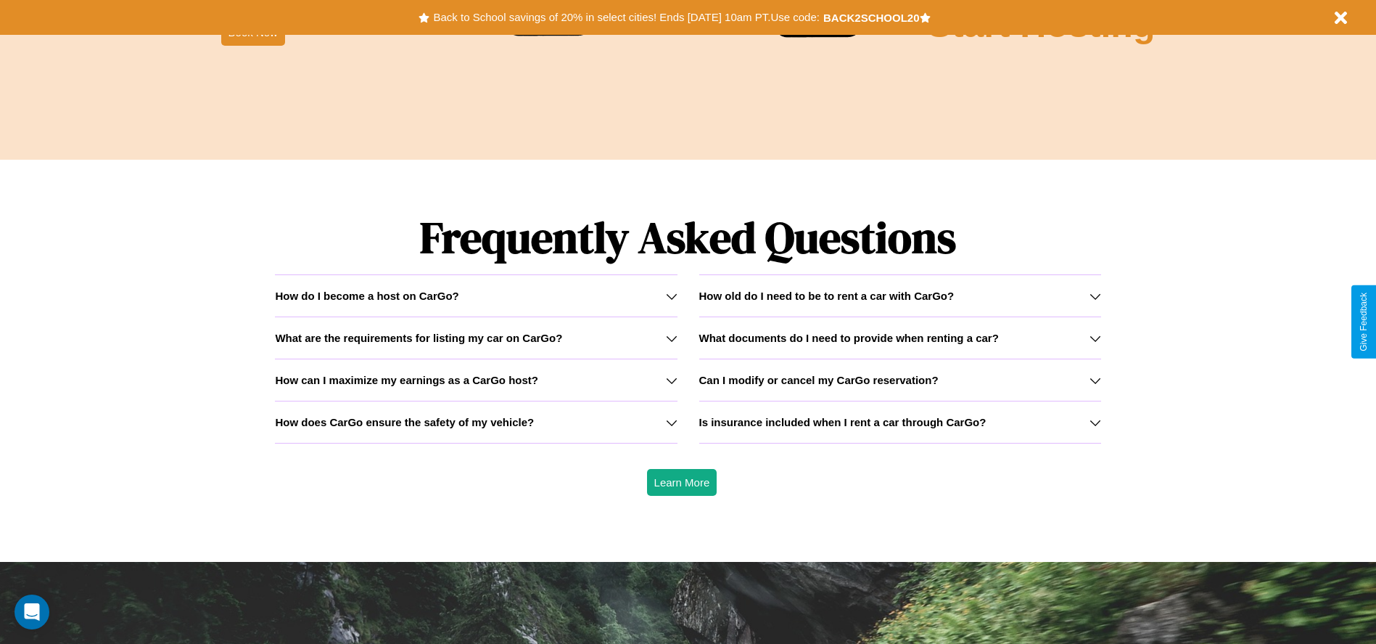
scroll to position [2082, 0]
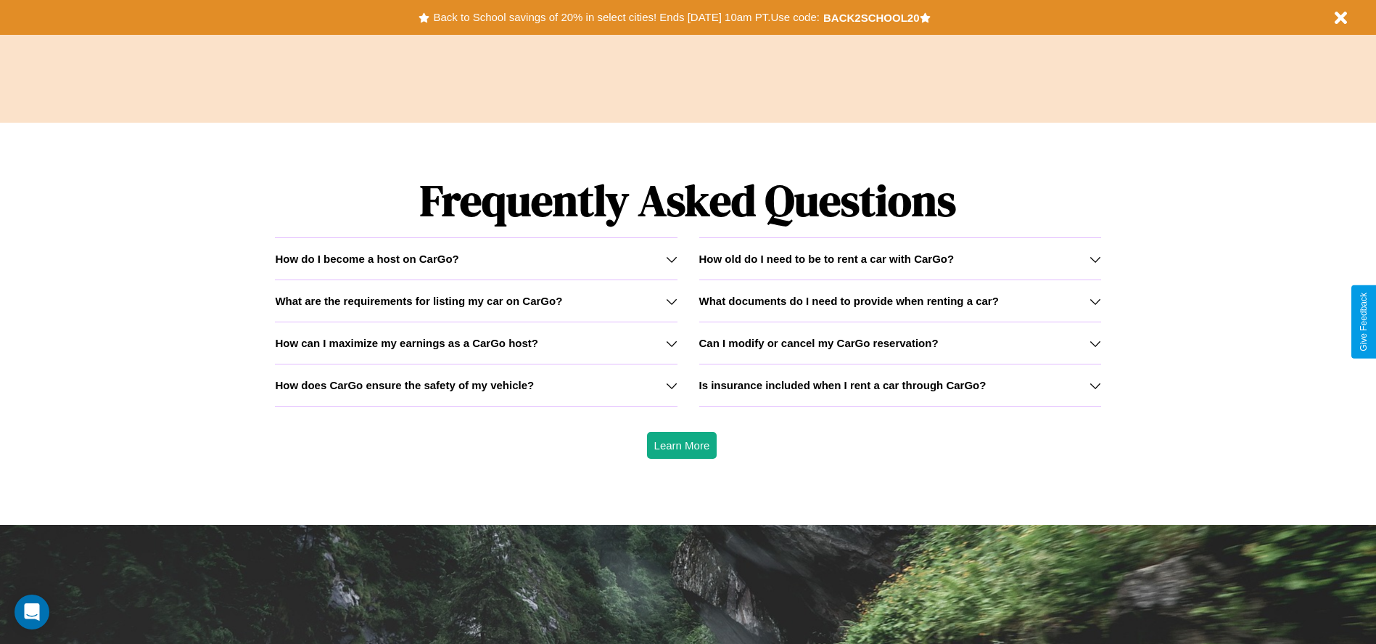
click at [1095, 258] on icon at bounding box center [1096, 259] width 12 height 12
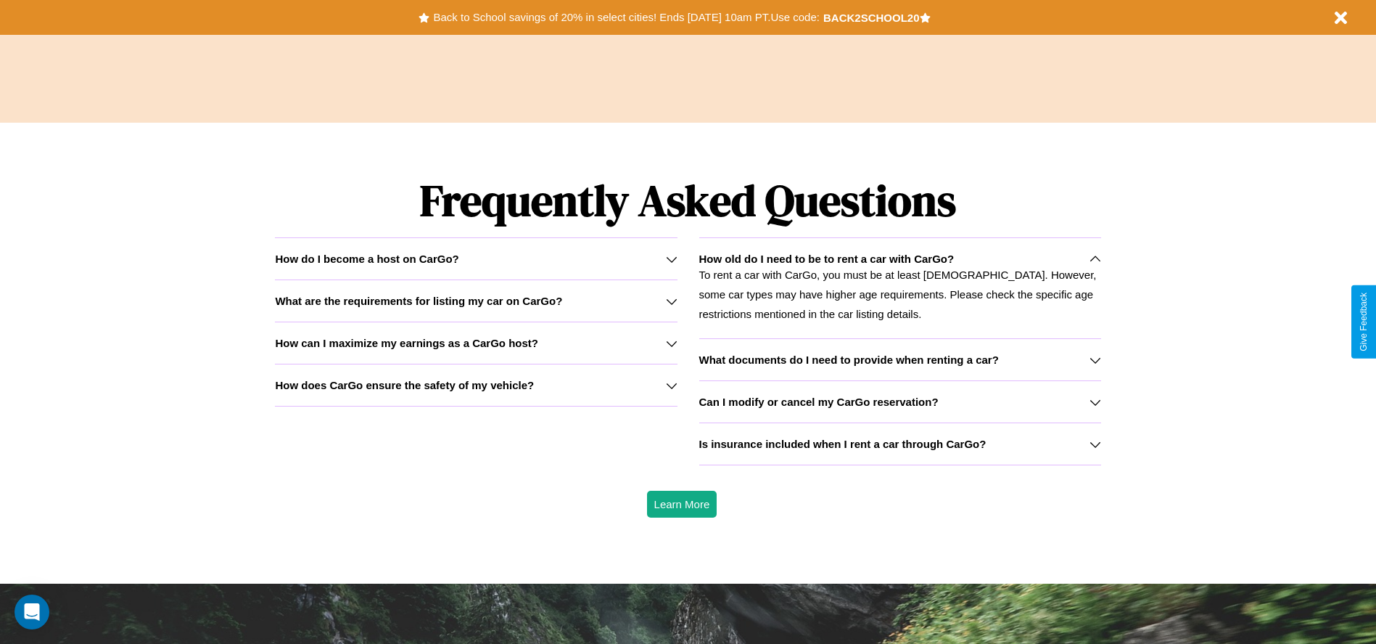
click at [1095, 359] on icon at bounding box center [1096, 360] width 12 height 12
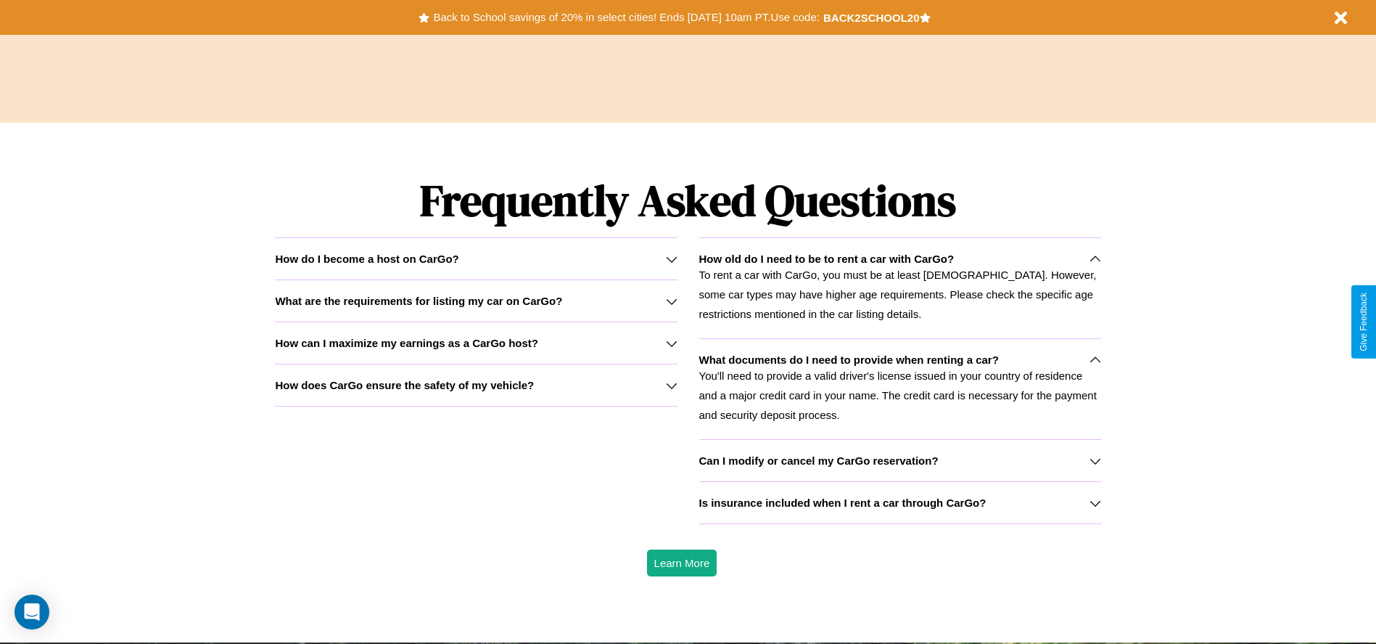
click at [900, 287] on p "To rent a car with CarGo, you must be at least [DEMOGRAPHIC_DATA]. However, som…" at bounding box center [900, 294] width 402 height 59
click at [476, 258] on div "How do I become a host on CarGo?" at bounding box center [476, 258] width 402 height 12
click at [1095, 502] on icon at bounding box center [1096, 503] width 12 height 12
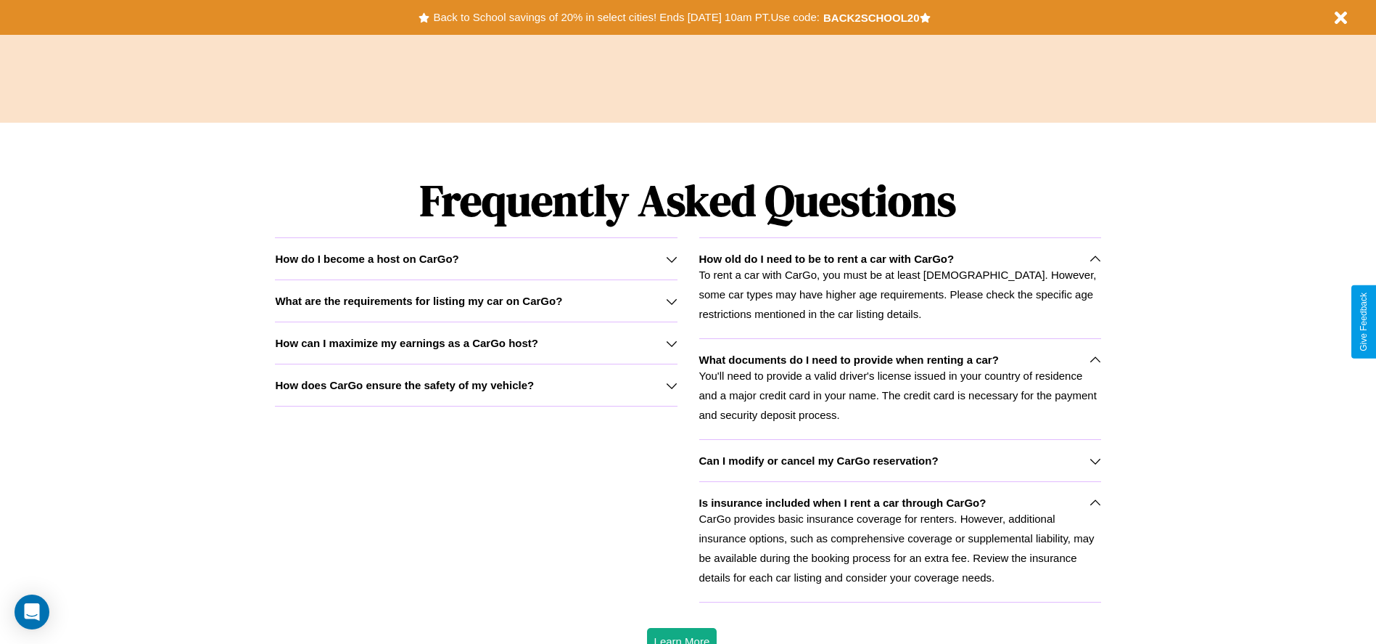
click at [671, 342] on icon at bounding box center [672, 343] width 12 height 12
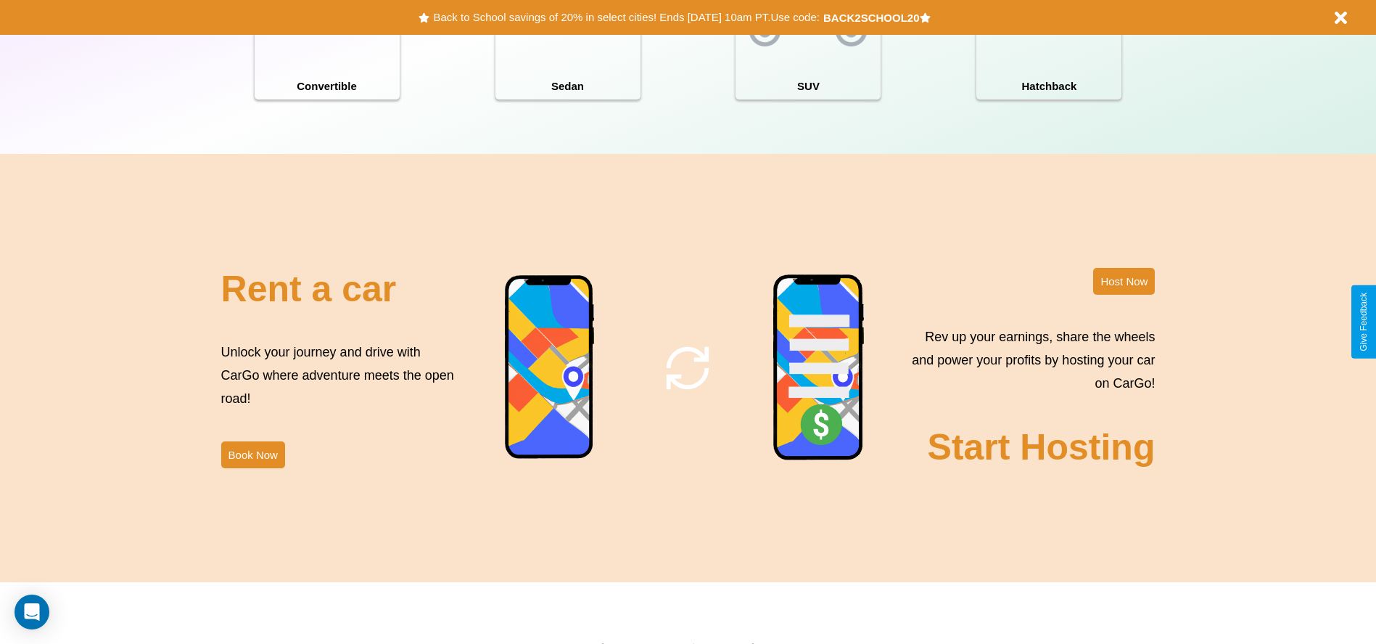
scroll to position [1582, 0]
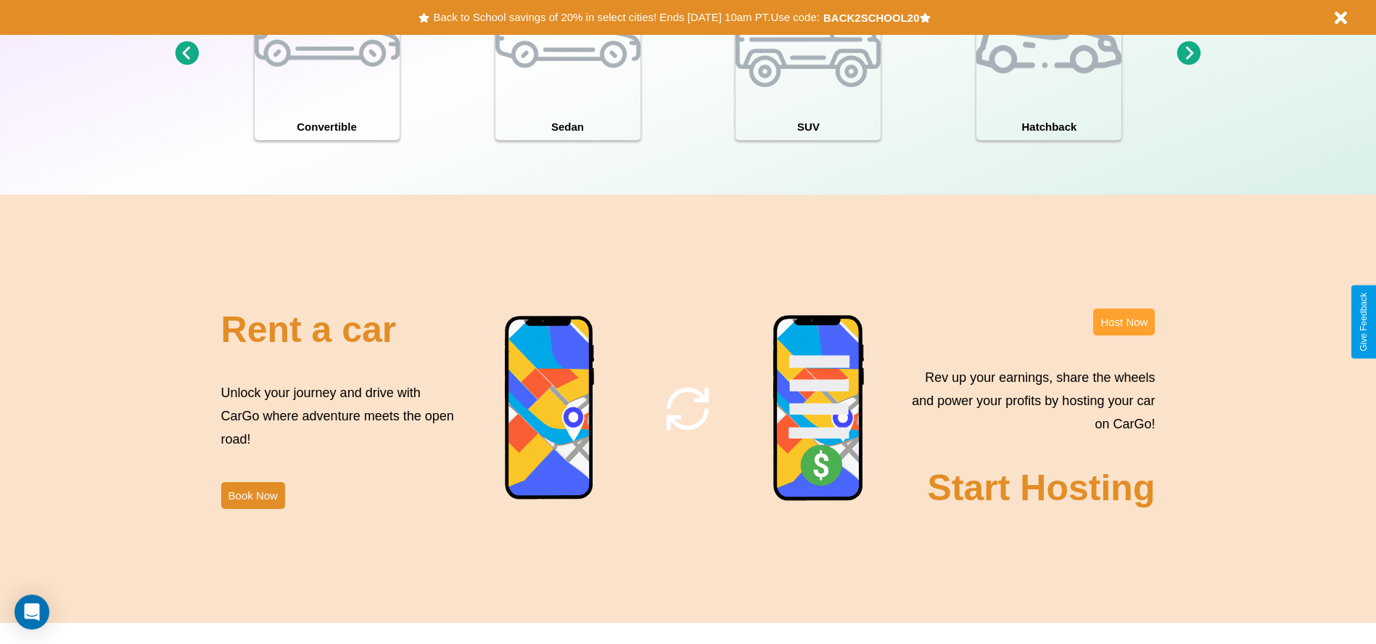
click at [1124, 321] on button "Host Now" at bounding box center [1124, 321] width 62 height 27
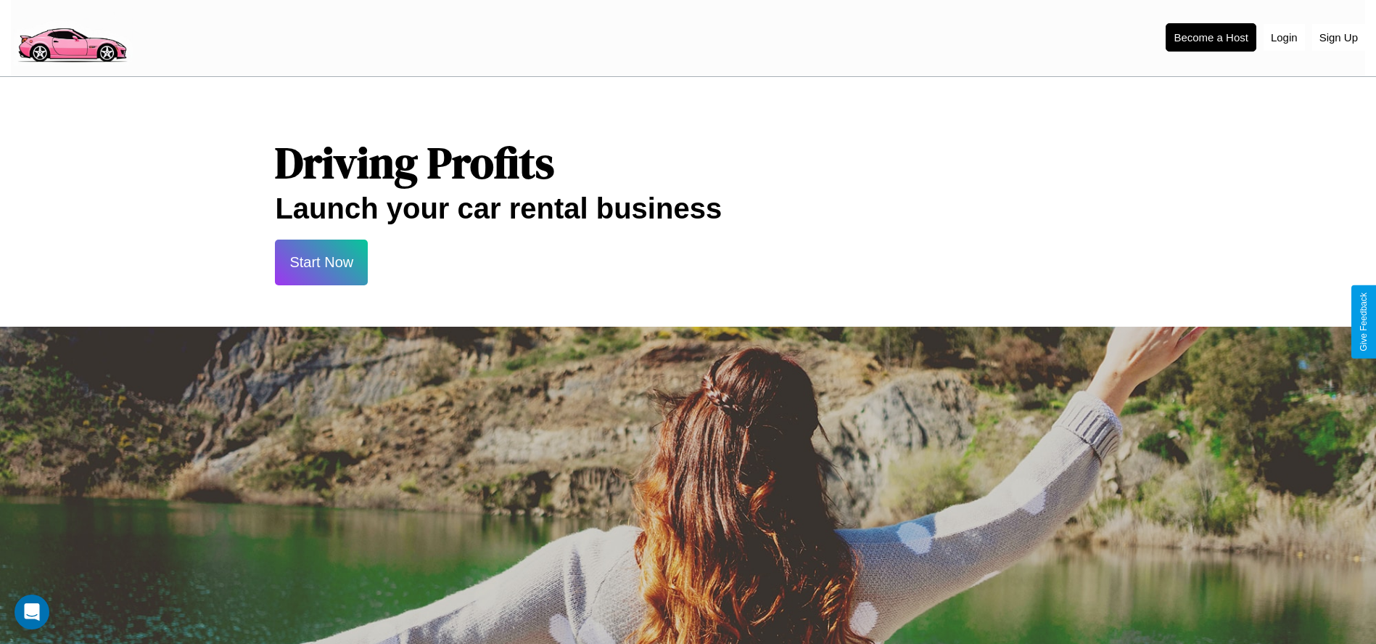
scroll to position [1559, 0]
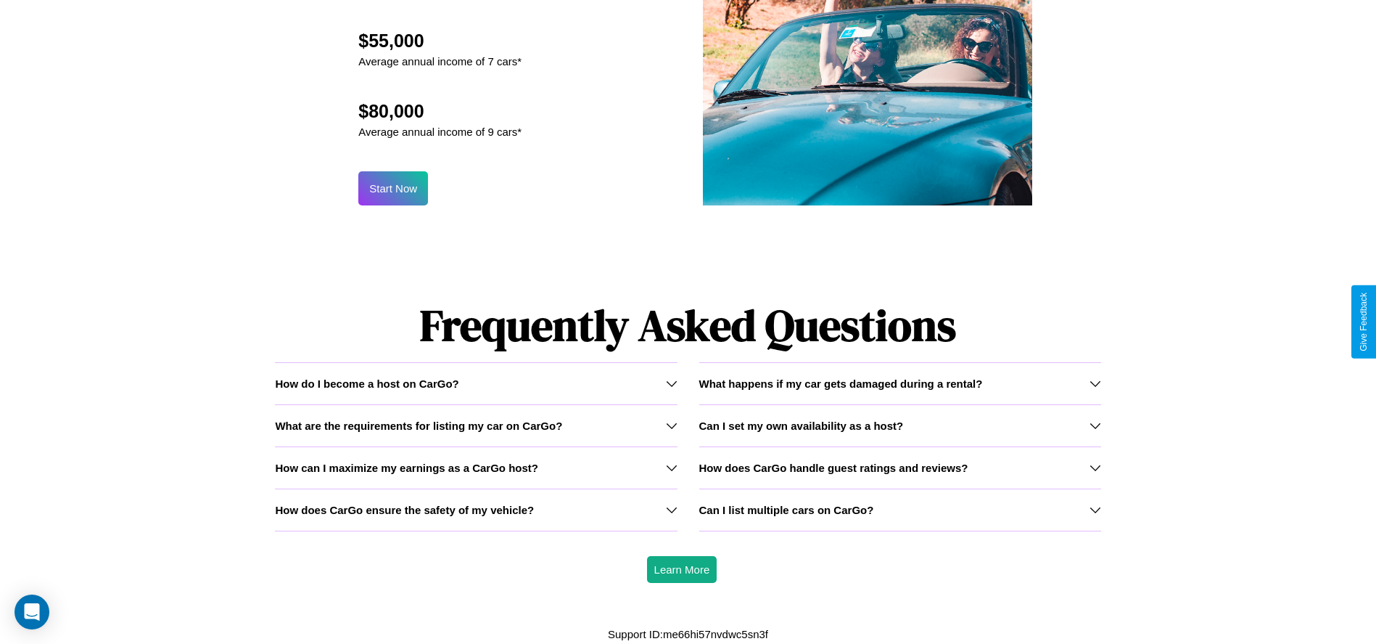
click at [476, 382] on div "How do I become a host on CarGo?" at bounding box center [476, 383] width 402 height 12
click at [900, 509] on div "Can I list multiple cars on CarGo?" at bounding box center [900, 510] width 402 height 12
click at [671, 425] on icon at bounding box center [672, 425] width 12 height 12
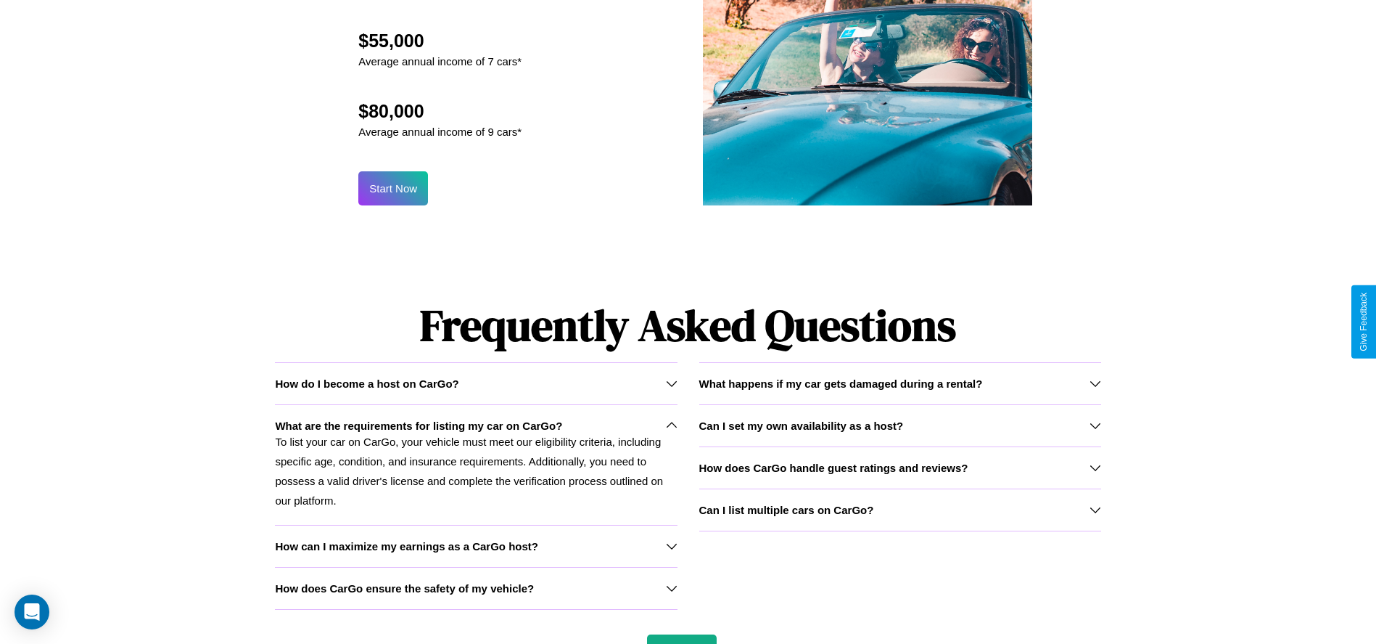
click at [900, 509] on div "Can I list multiple cars on CarGo?" at bounding box center [900, 510] width 402 height 12
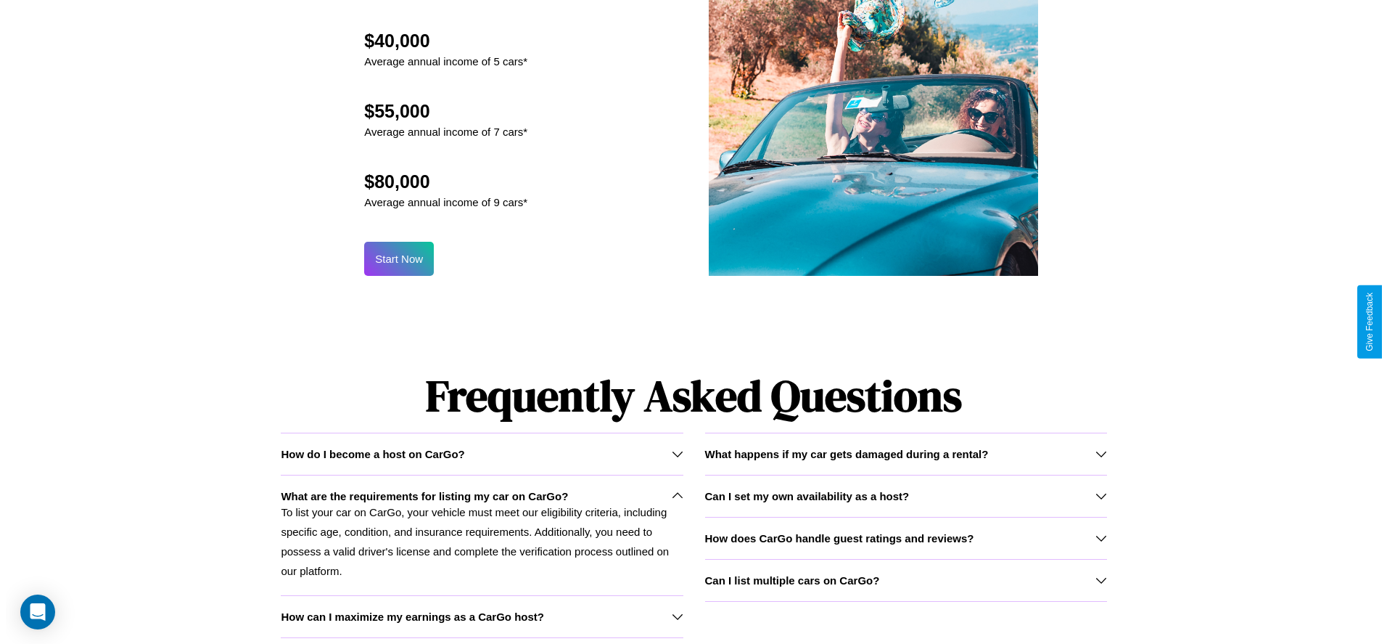
scroll to position [1425, 0]
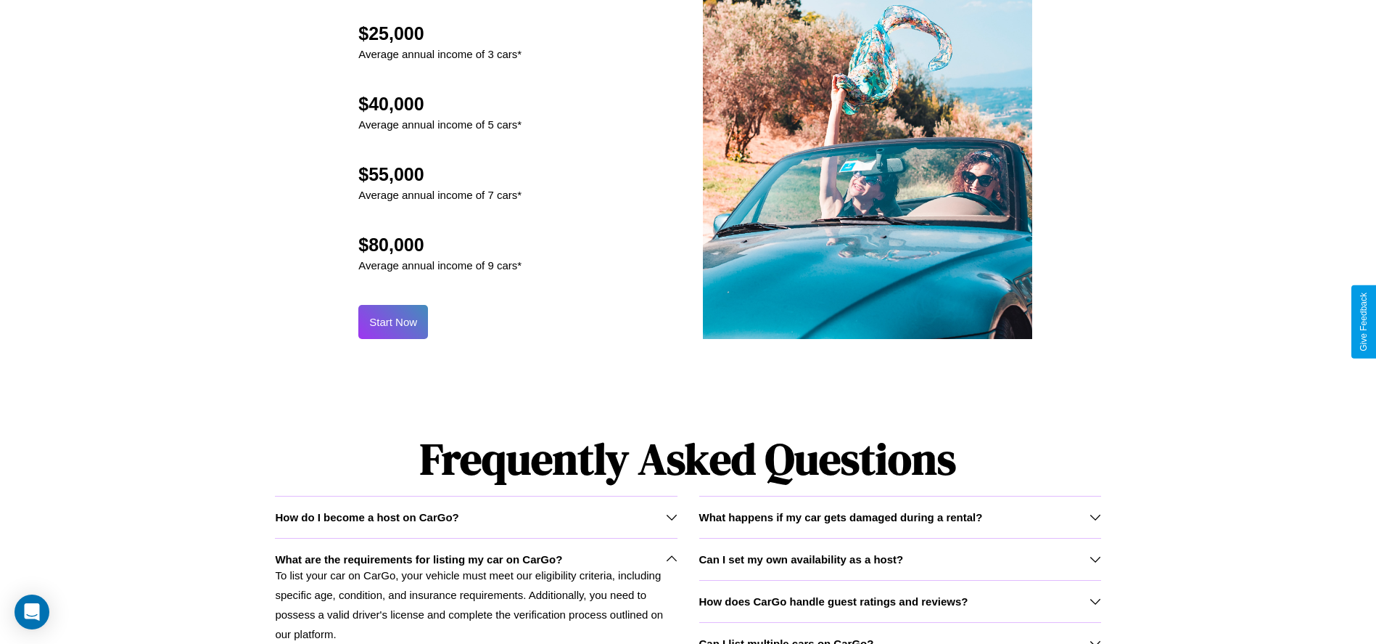
click at [393, 321] on button "Start Now" at bounding box center [393, 322] width 70 height 34
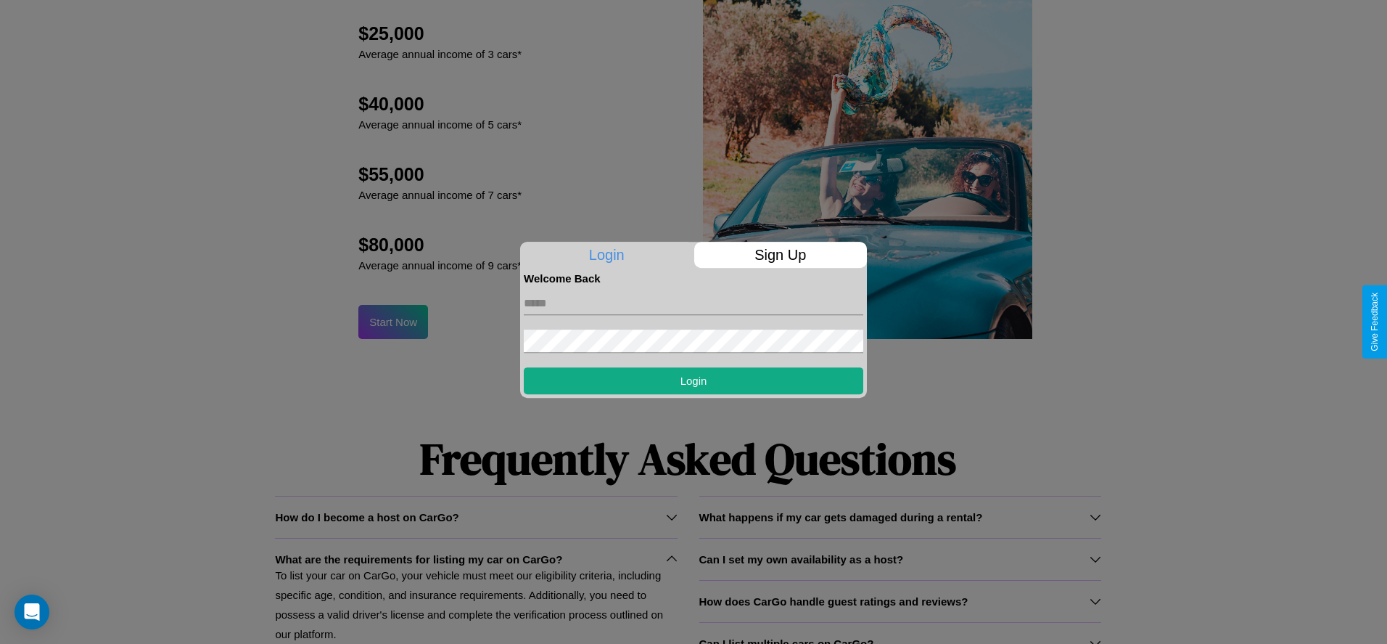
click at [780, 255] on p "Sign Up" at bounding box center [780, 255] width 173 height 26
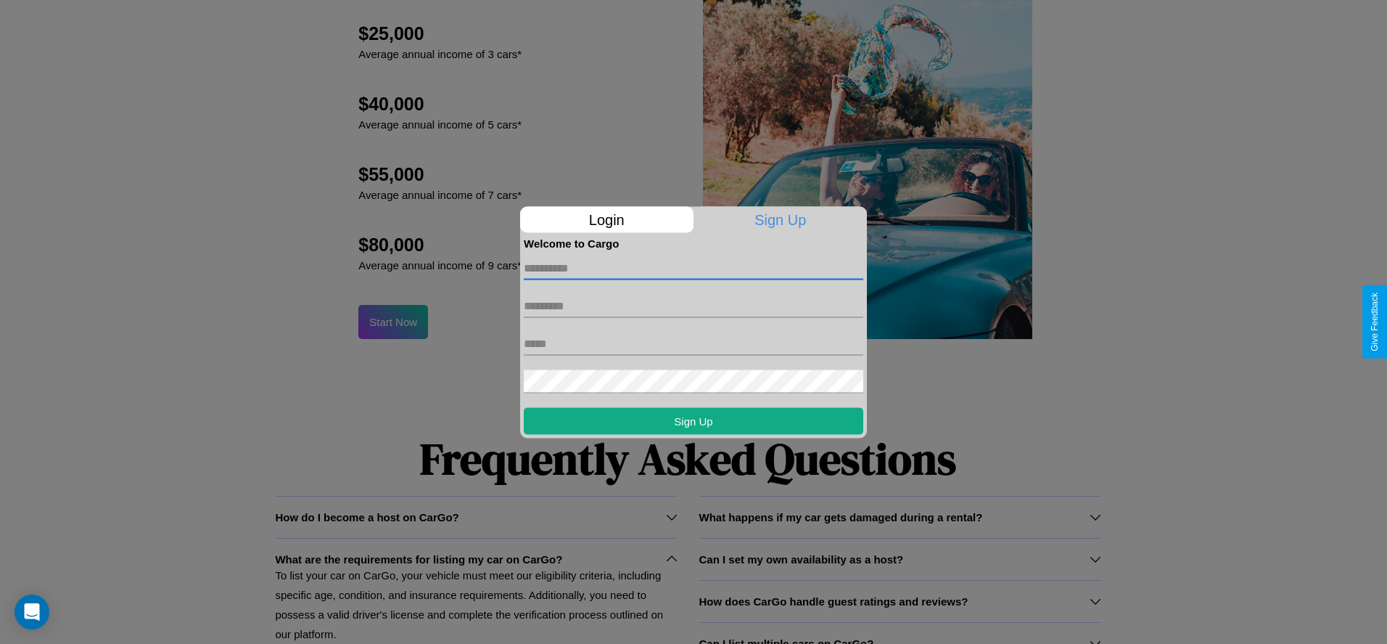
click at [694, 268] on input "text" at bounding box center [694, 267] width 340 height 23
type input "*********"
click at [694, 305] on input "text" at bounding box center [694, 305] width 340 height 23
type input "******"
click at [694, 343] on input "text" at bounding box center [694, 343] width 340 height 23
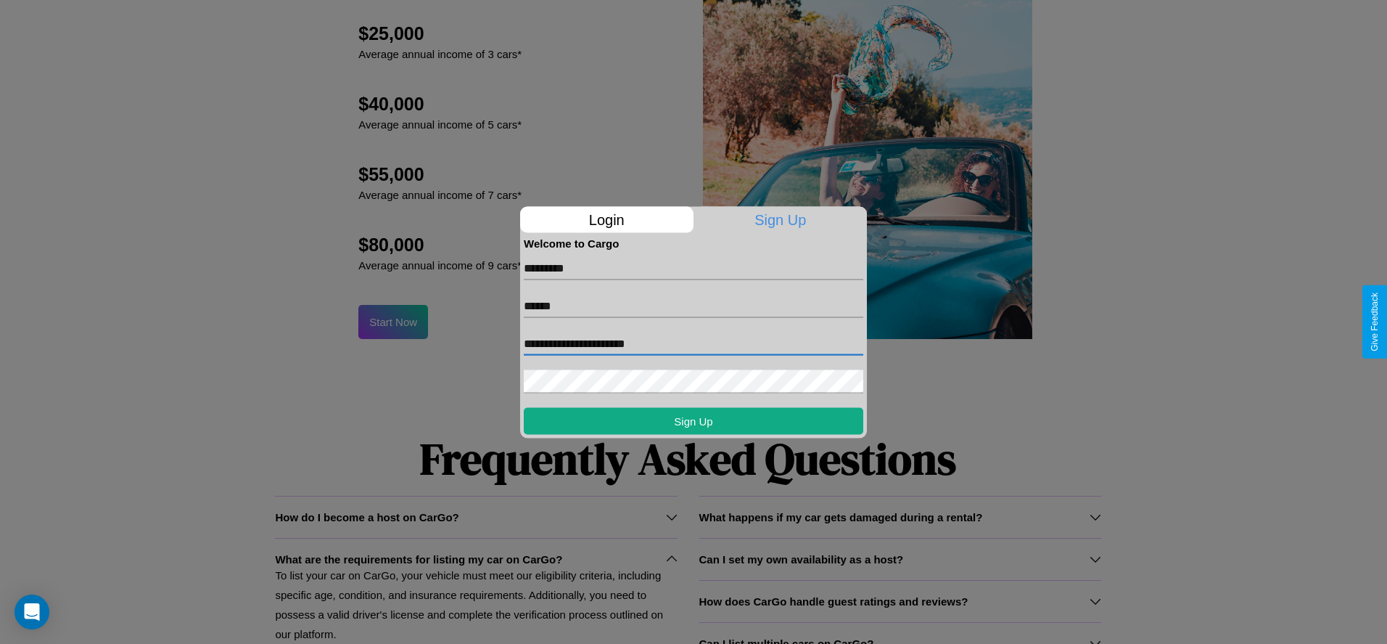
type input "**********"
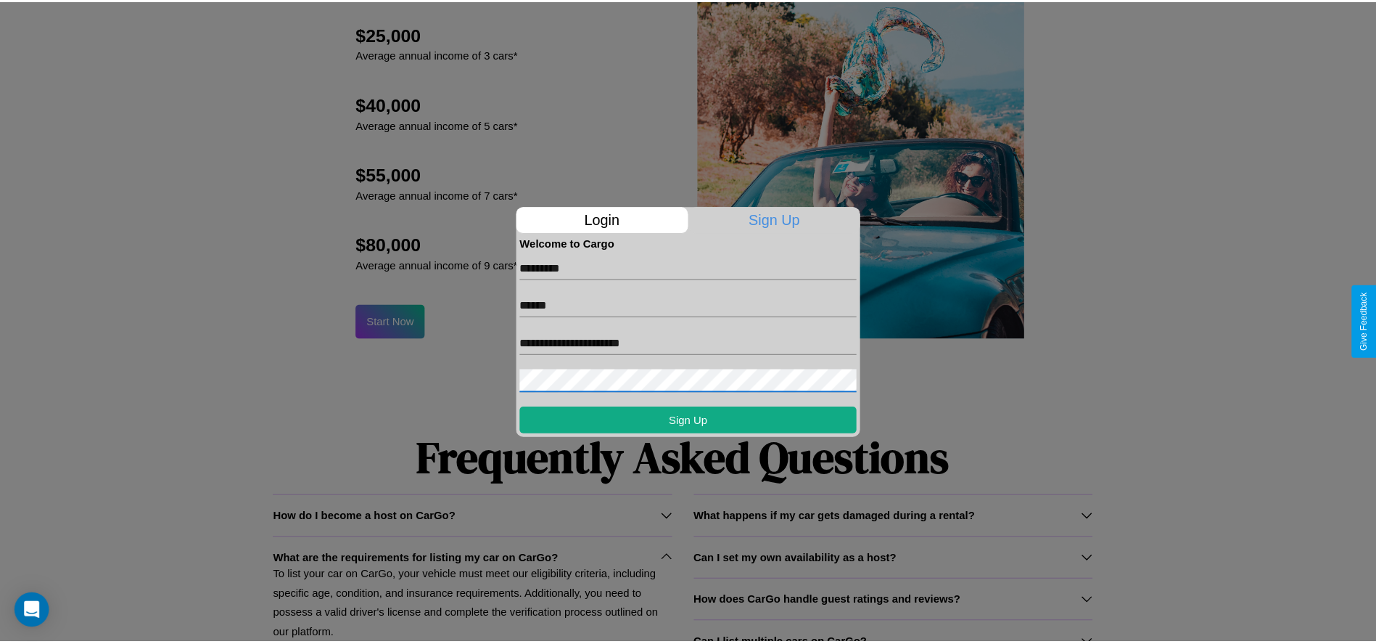
scroll to position [1576, 0]
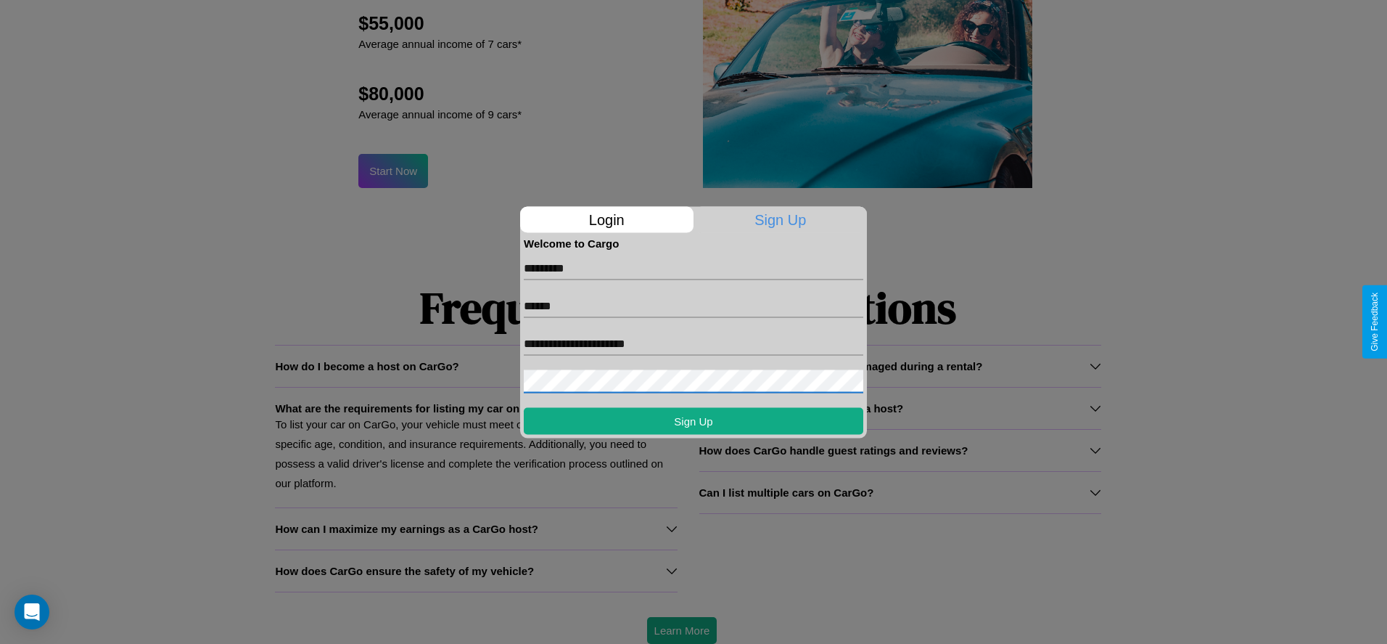
click at [681, 630] on div at bounding box center [693, 322] width 1387 height 644
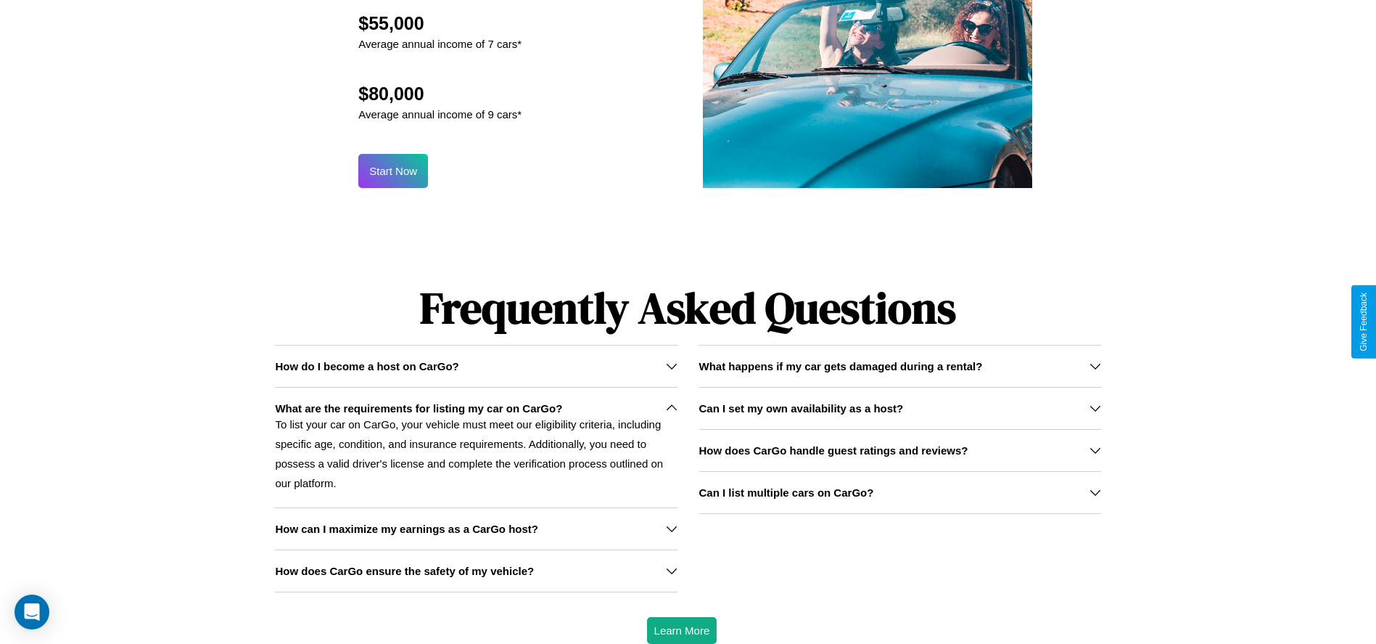
scroll to position [0, 0]
